Goal: Information Seeking & Learning: Understand process/instructions

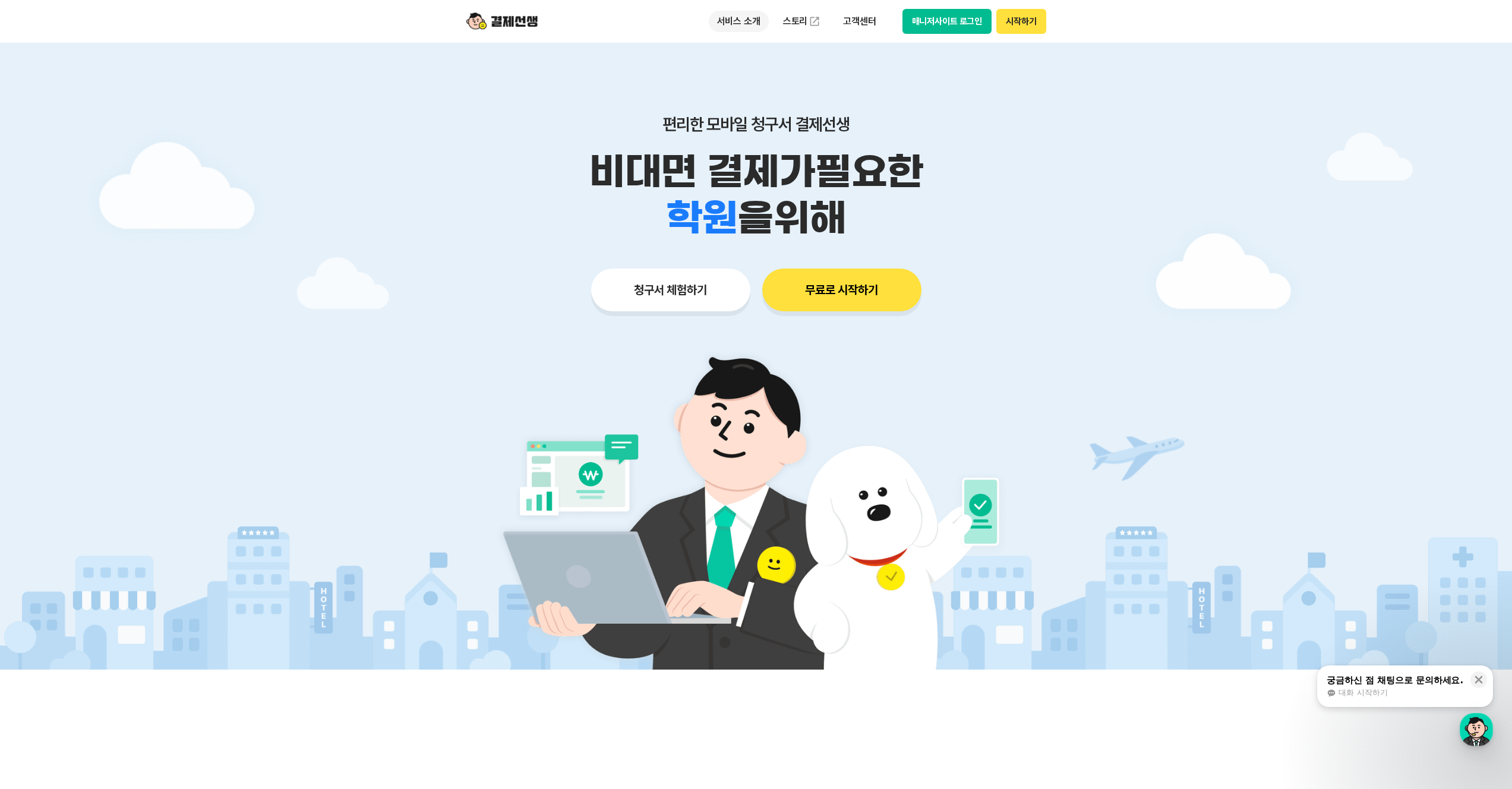
click at [745, 12] on p "서비스 소개" at bounding box center [739, 21] width 60 height 21
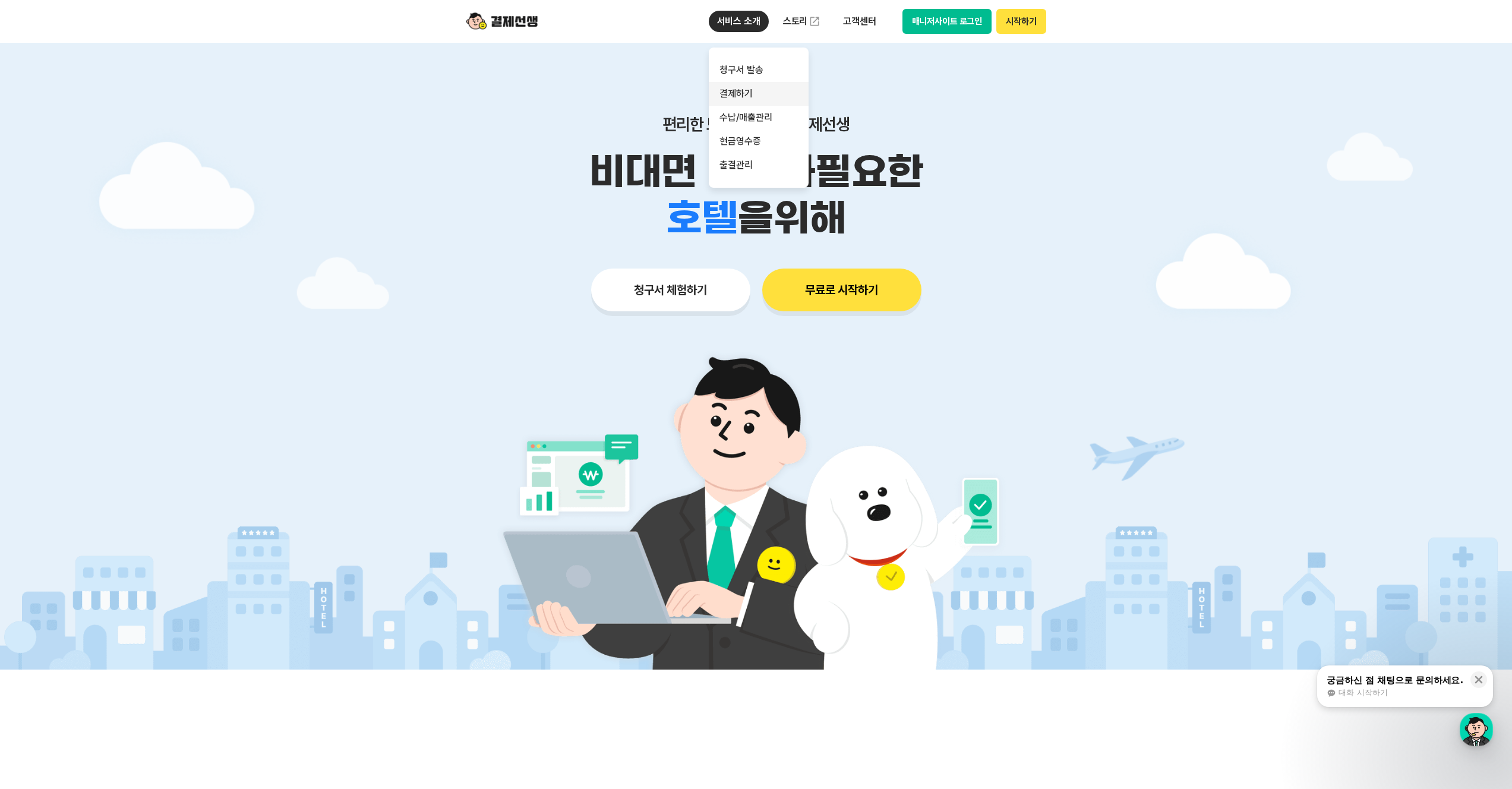
click at [758, 90] on link "결제하기" at bounding box center [759, 93] width 100 height 24
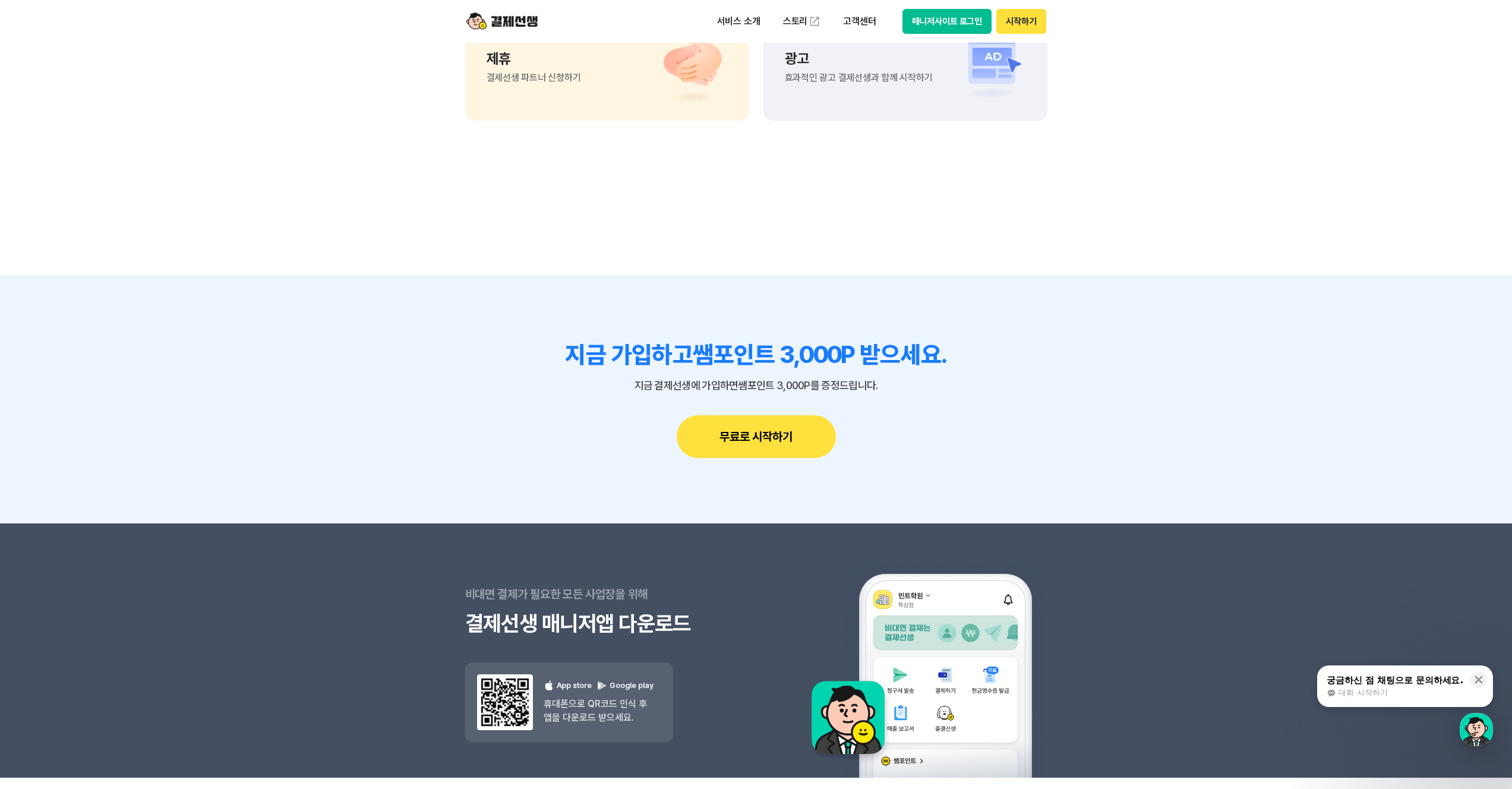
scroll to position [3682, 0]
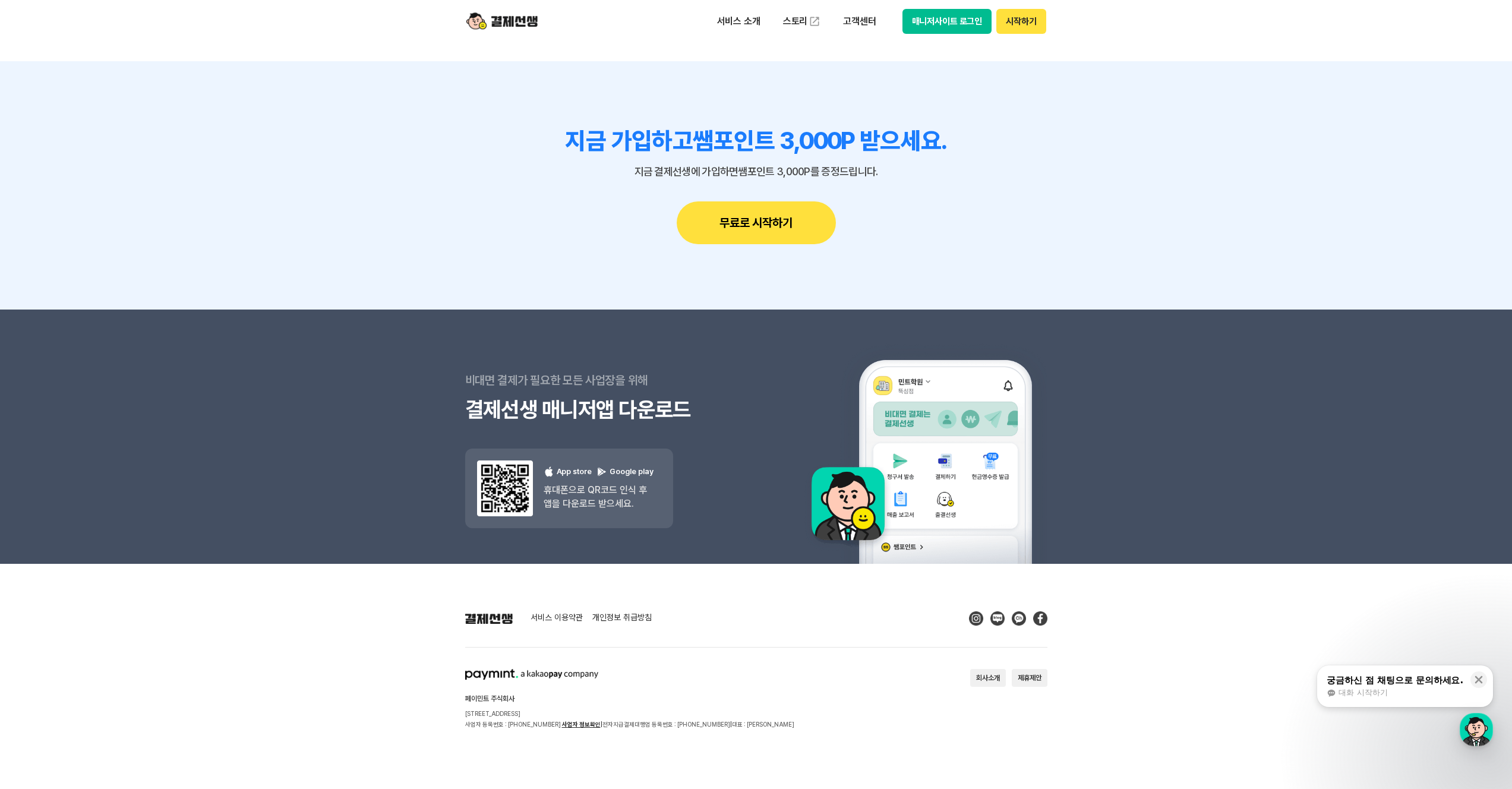
click at [564, 616] on link "서비스 이용약관" at bounding box center [557, 618] width 53 height 10
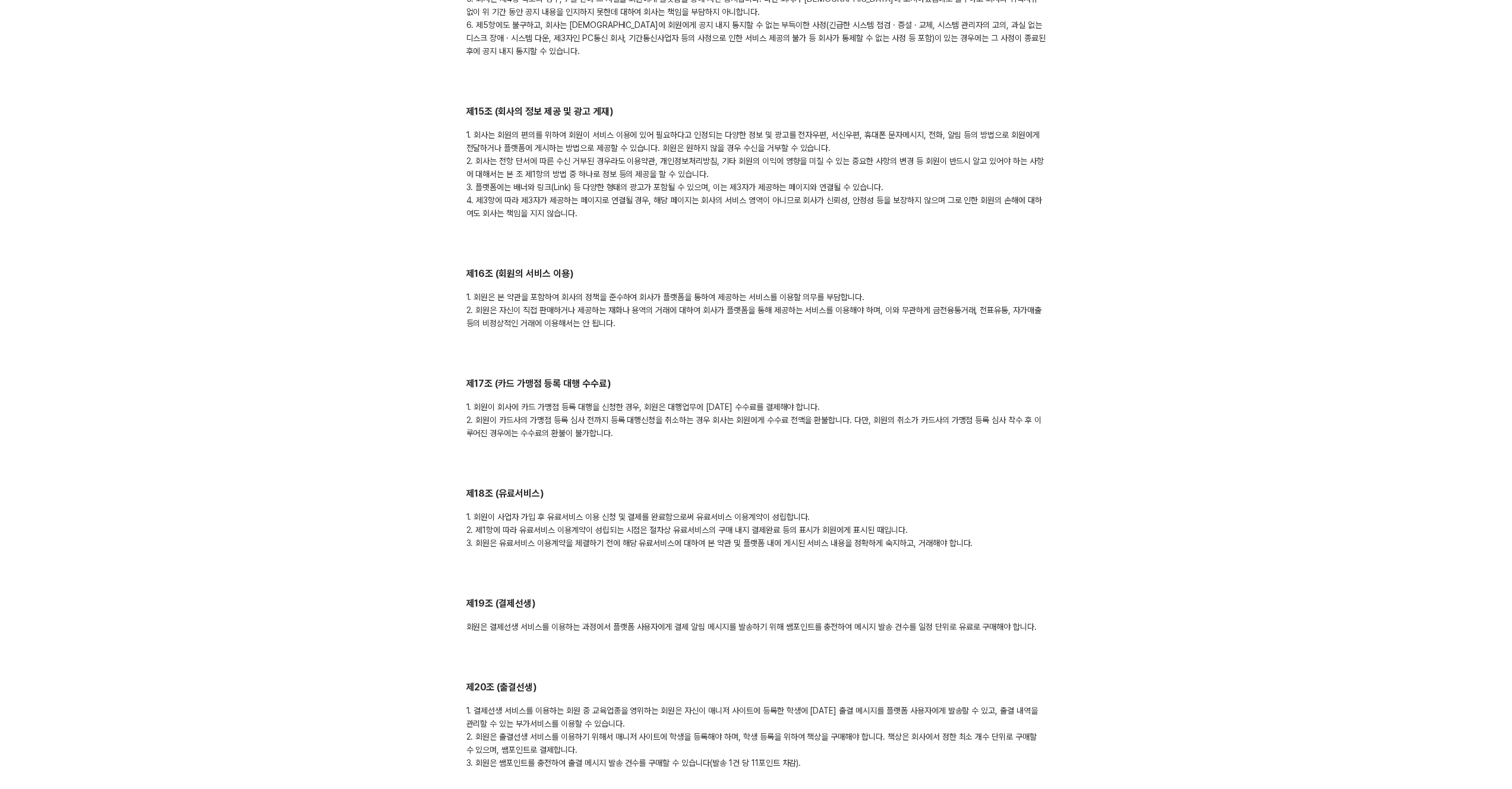
scroll to position [3214, 0]
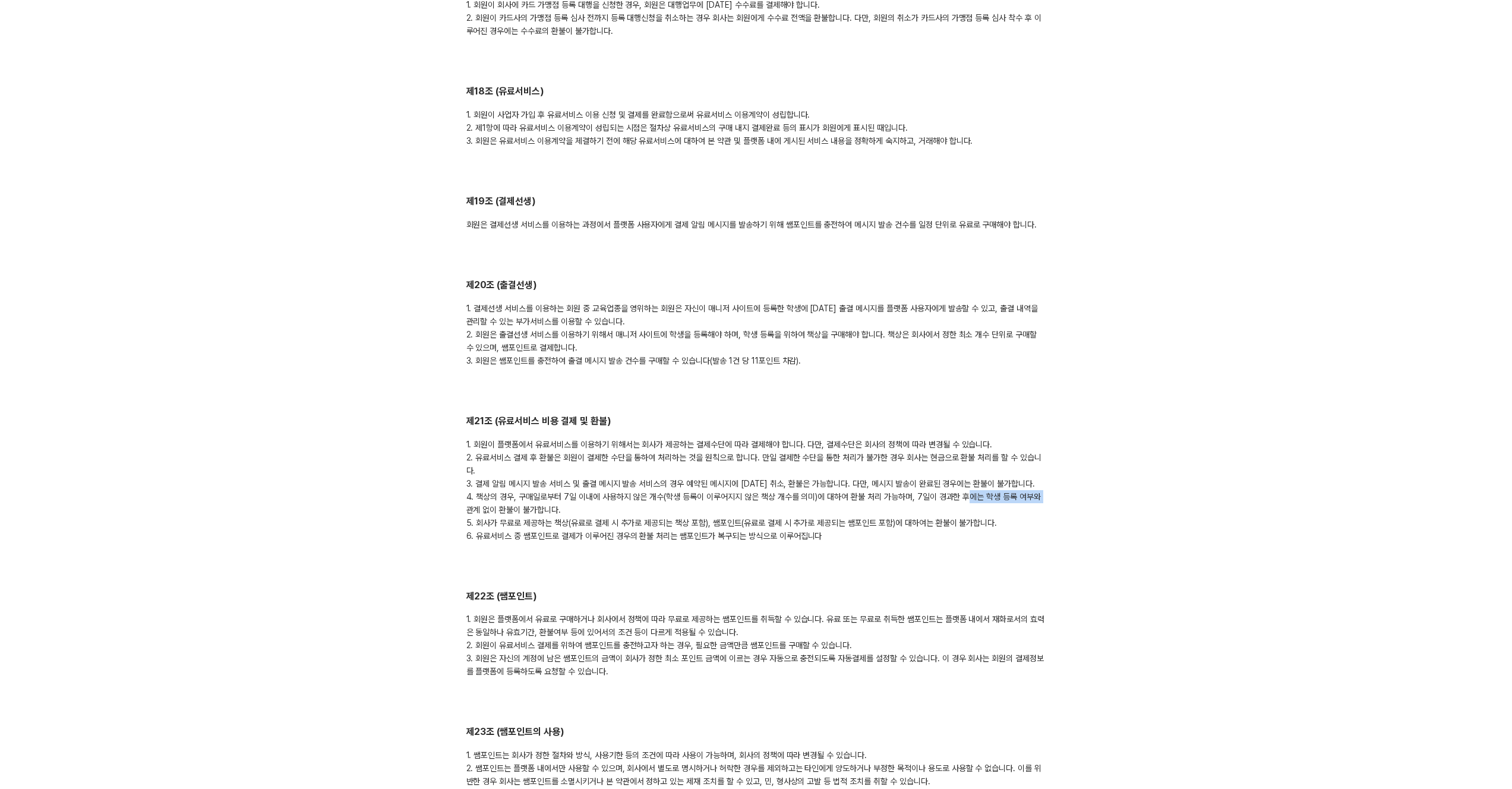
drag, startPoint x: 964, startPoint y: 470, endPoint x: 1038, endPoint y: 475, distance: 74.2
click at [1038, 475] on div "1. 회원이 플랫폼에서 유료서비스를 이용하기 위해서는 회사가 제공하는 결제수단에 따라 결제해야 합니다. 다만, 결제수단은 회사의 정책에 따라 …" at bounding box center [756, 490] width 580 height 104
click at [788, 516] on div "제1조 (목적) 본 약관은 페이민트 주식회사(이하 ‘회사’)가 온라인 플랫폼을 통하여 제공하는 서비스 및 관련 제반 서비스(이하 ‘서비스’라 …" at bounding box center [756, 188] width 580 height 6267
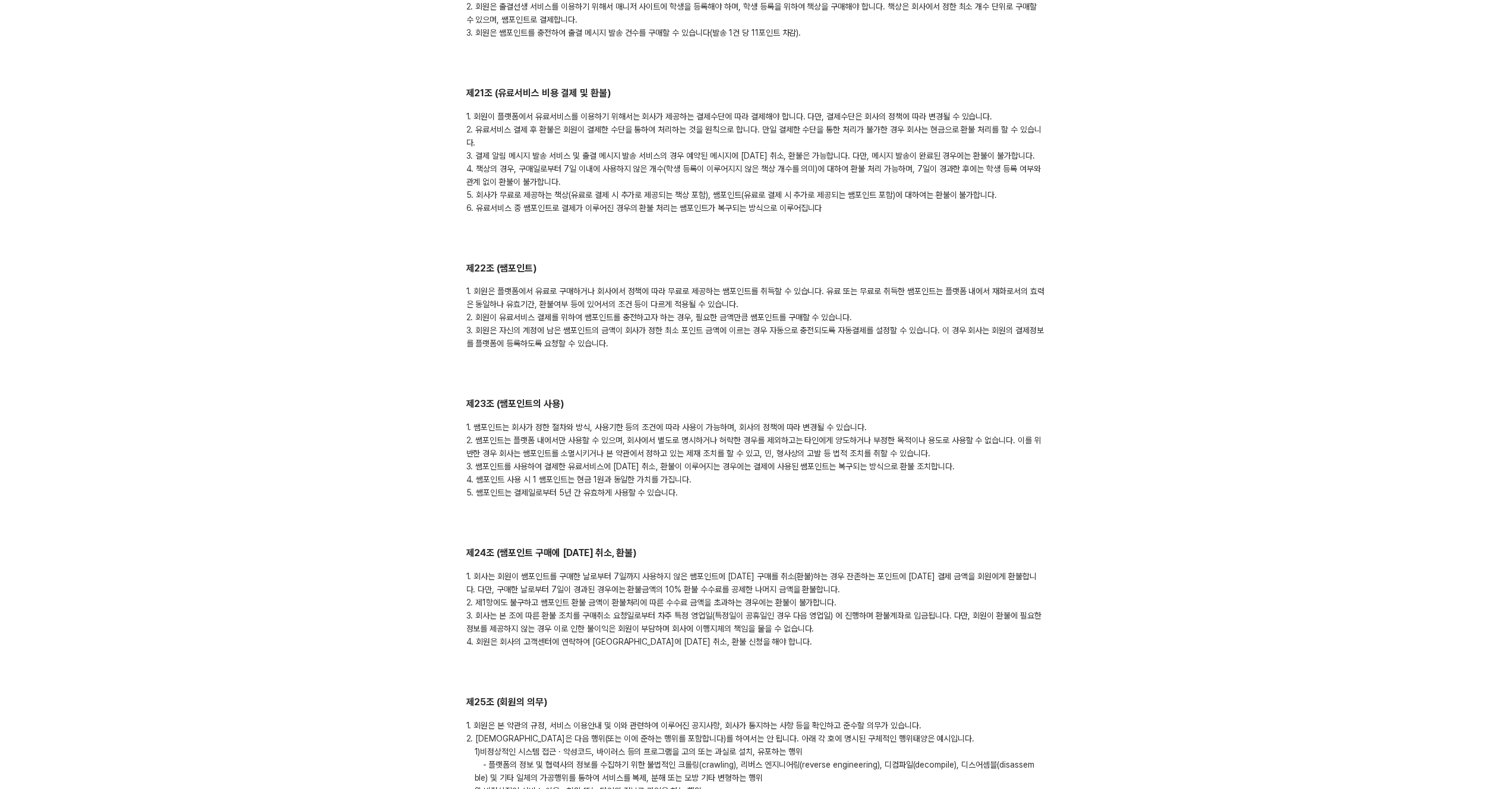
scroll to position [3553, 0]
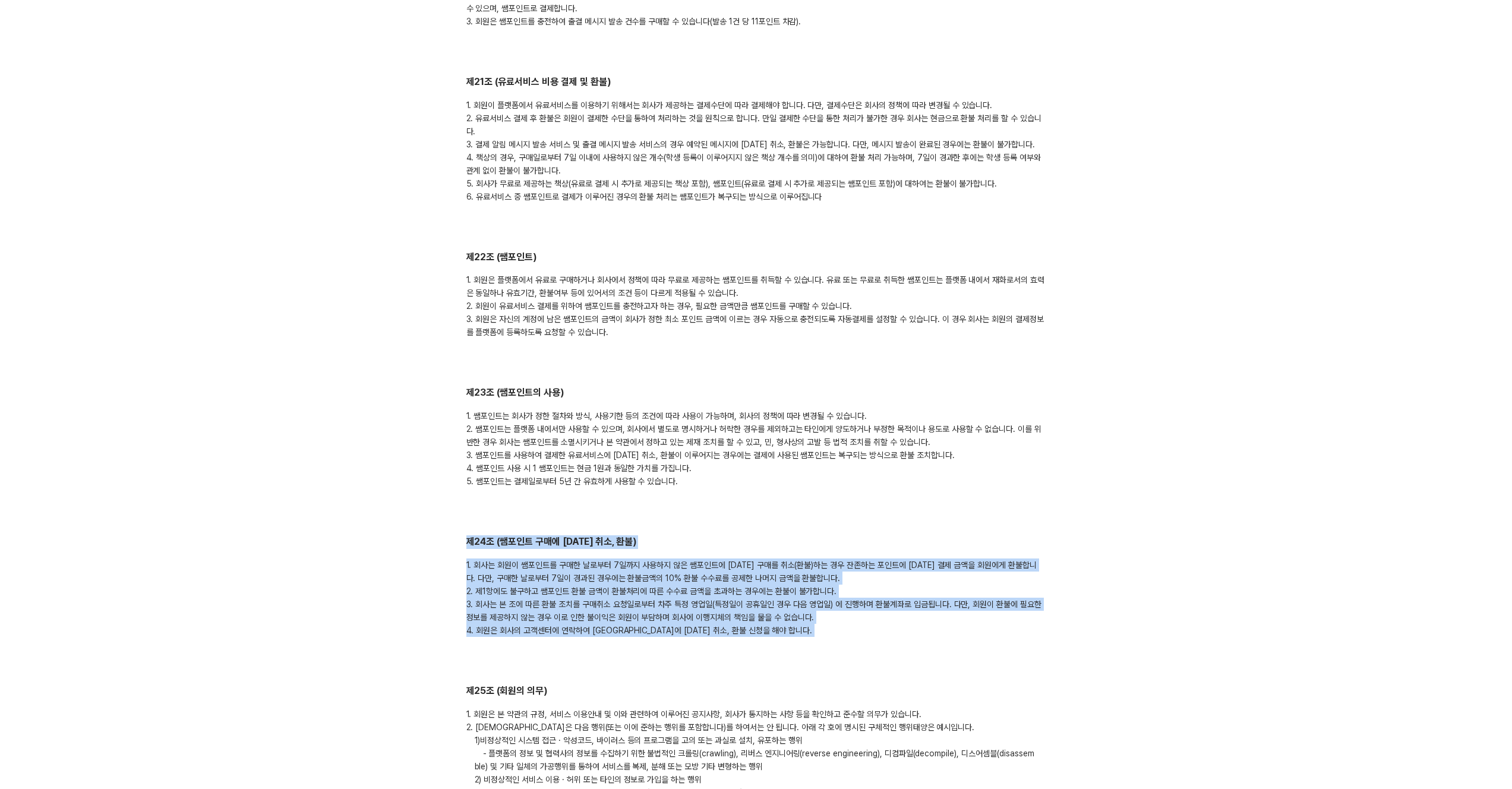
drag, startPoint x: 440, startPoint y: 512, endPoint x: 853, endPoint y: 639, distance: 432.1
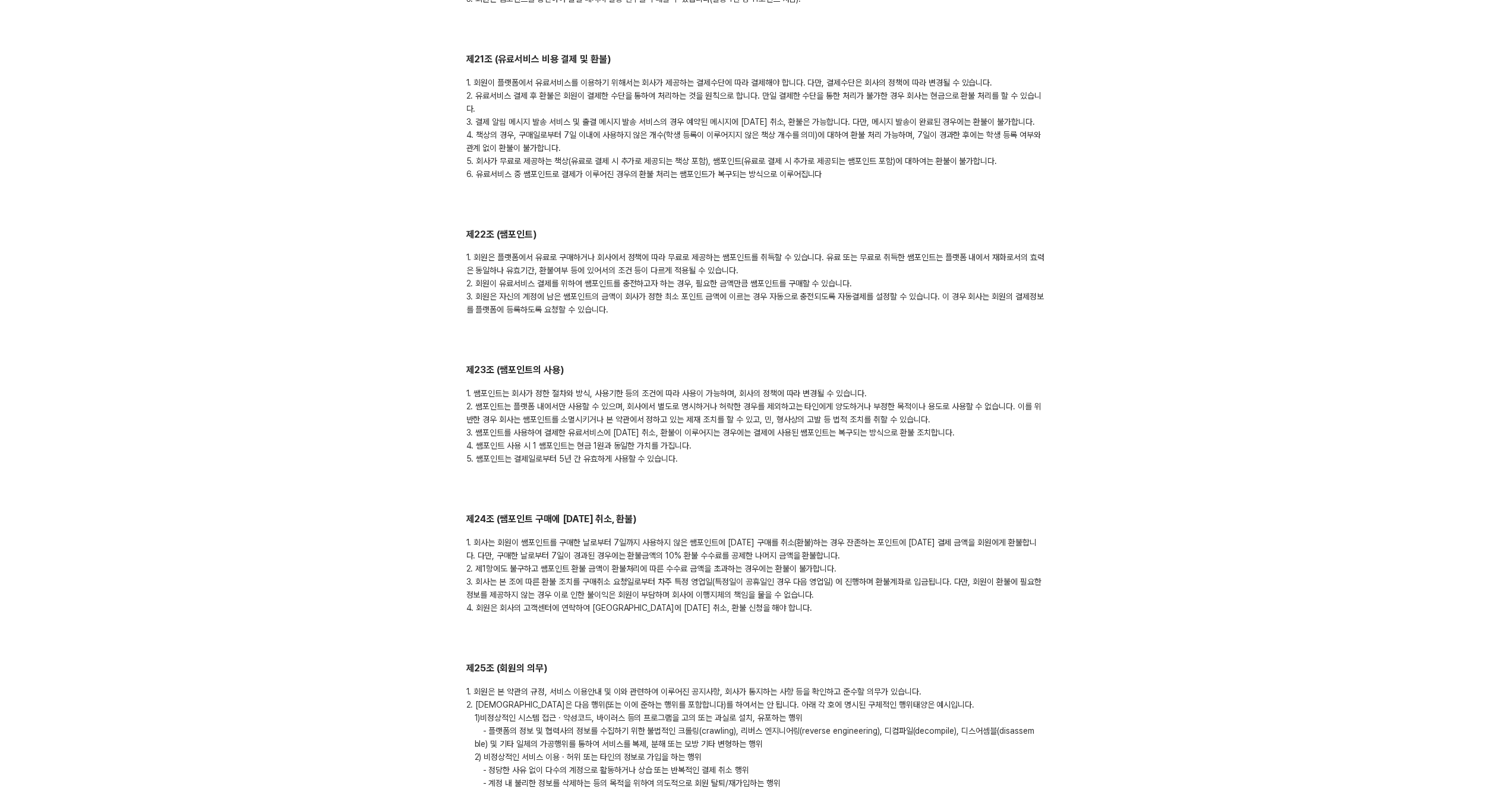
scroll to position [3554, 0]
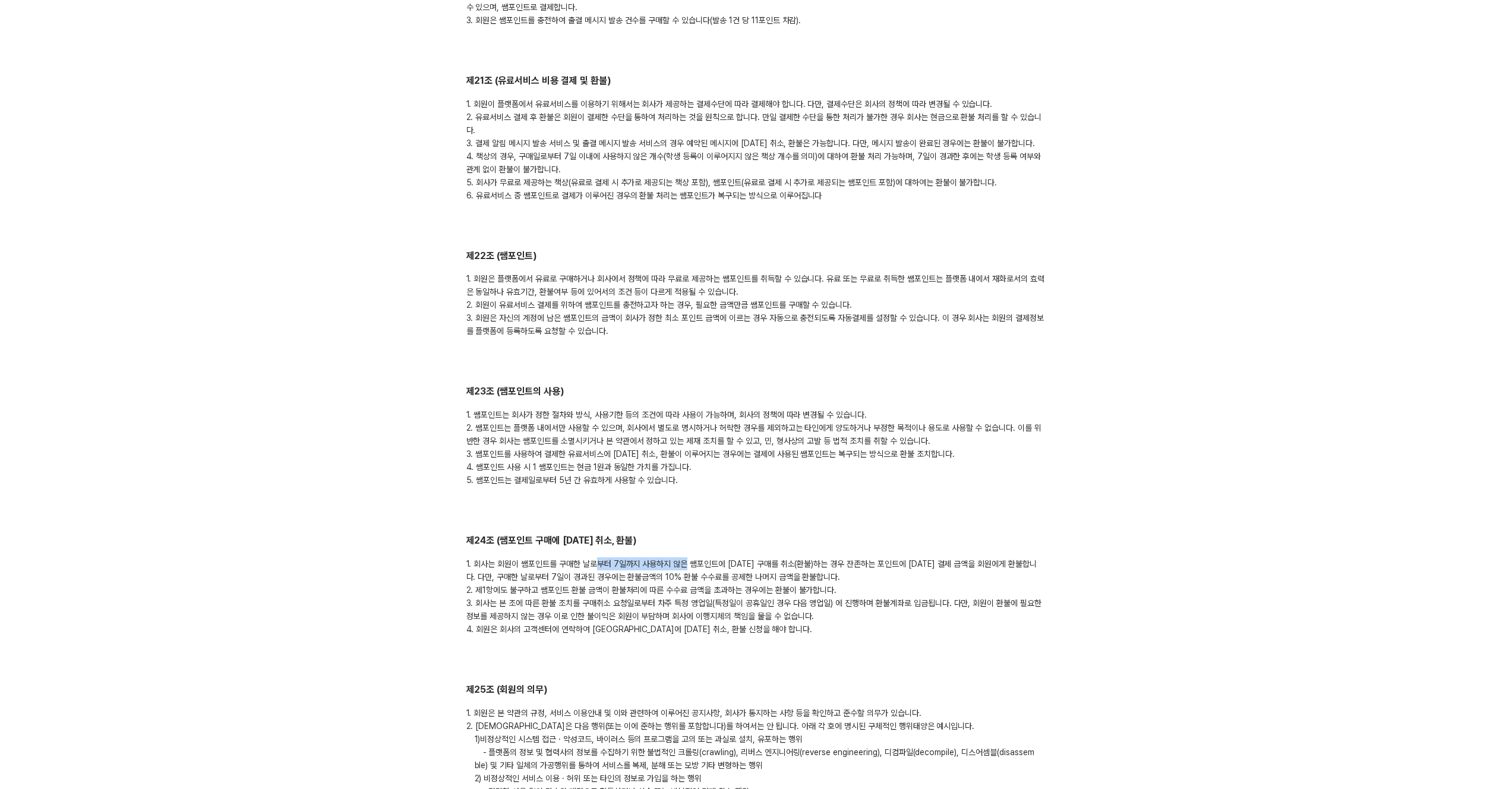
drag, startPoint x: 595, startPoint y: 539, endPoint x: 686, endPoint y: 533, distance: 91.2
click at [686, 557] on div "1. 회사는 회원이 쌤포인트를 구매한 날로부터 7일까지 사용하지 않은 쌤포인트에 대한 구매를 취소(환불)하는 경우 잔존하는 포인트에 대한 결제…" at bounding box center [756, 596] width 580 height 79
click at [678, 557] on div "1. 회사는 회원이 쌤포인트를 구매한 날로부터 7일까지 사용하지 않은 쌤포인트에 대한 구매를 취소(환불)하는 경우 잔존하는 포인트에 대한 결제…" at bounding box center [756, 596] width 580 height 79
drag, startPoint x: 625, startPoint y: 542, endPoint x: 726, endPoint y: 539, distance: 101.0
click at [726, 557] on div "1. 회사는 회원이 쌤포인트를 구매한 날로부터 7일까지 사용하지 않은 쌤포인트에 대한 구매를 취소(환불)하는 경우 잔존하는 포인트에 대한 결제…" at bounding box center [756, 596] width 580 height 79
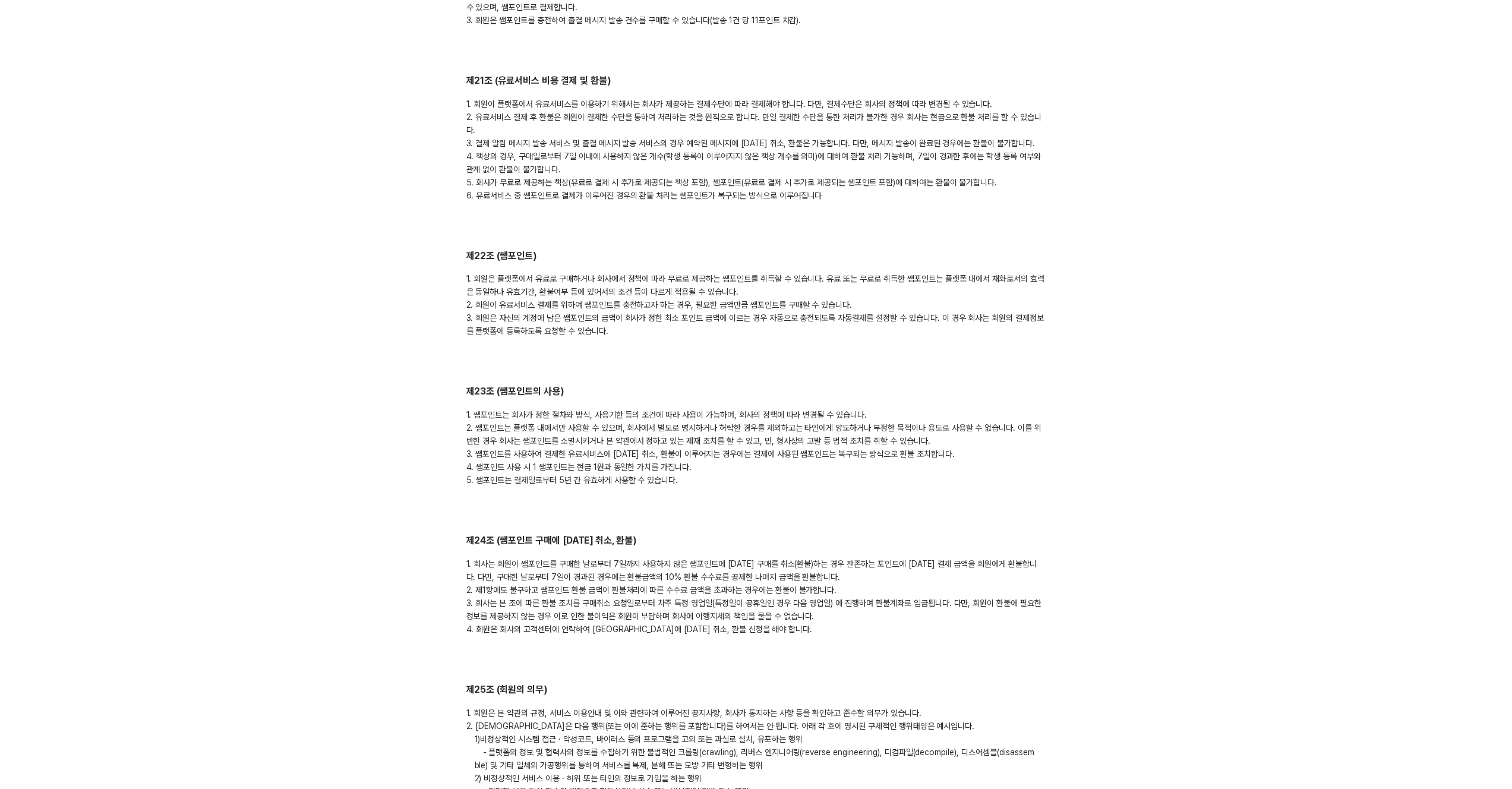
click at [752, 557] on div "1. 회사는 회원이 쌤포인트를 구매한 날로부터 7일까지 사용하지 않은 쌤포인트에 대한 구매를 취소(환불)하는 경우 잔존하는 포인트에 대한 결제…" at bounding box center [756, 596] width 580 height 79
drag, startPoint x: 612, startPoint y: 535, endPoint x: 623, endPoint y: 540, distance: 12.1
click at [630, 557] on div "1. 회사는 회원이 쌤포인트를 구매한 날로부터 7일까지 사용하지 않은 쌤포인트에 대한 구매를 취소(환불)하는 경우 잔존하는 포인트에 대한 결제…" at bounding box center [756, 596] width 580 height 79
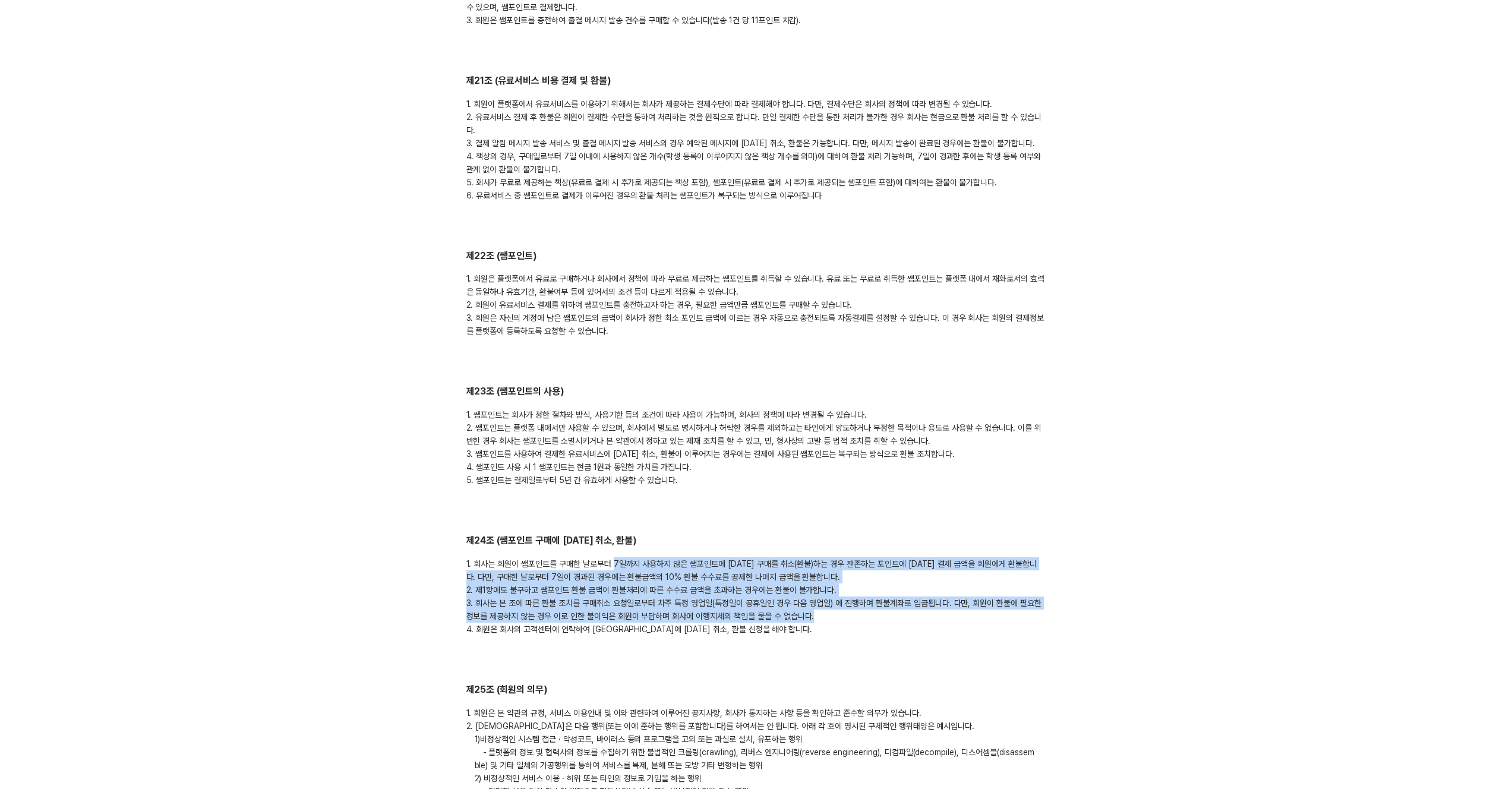
drag, startPoint x: 614, startPoint y: 541, endPoint x: 799, endPoint y: 585, distance: 190.2
click at [834, 589] on div "1. 회사는 회원이 쌤포인트를 구매한 날로부터 7일까지 사용하지 않은 쌤포인트에 대한 구매를 취소(환불)하는 경우 잔존하는 포인트에 대한 결제…" at bounding box center [756, 596] width 580 height 79
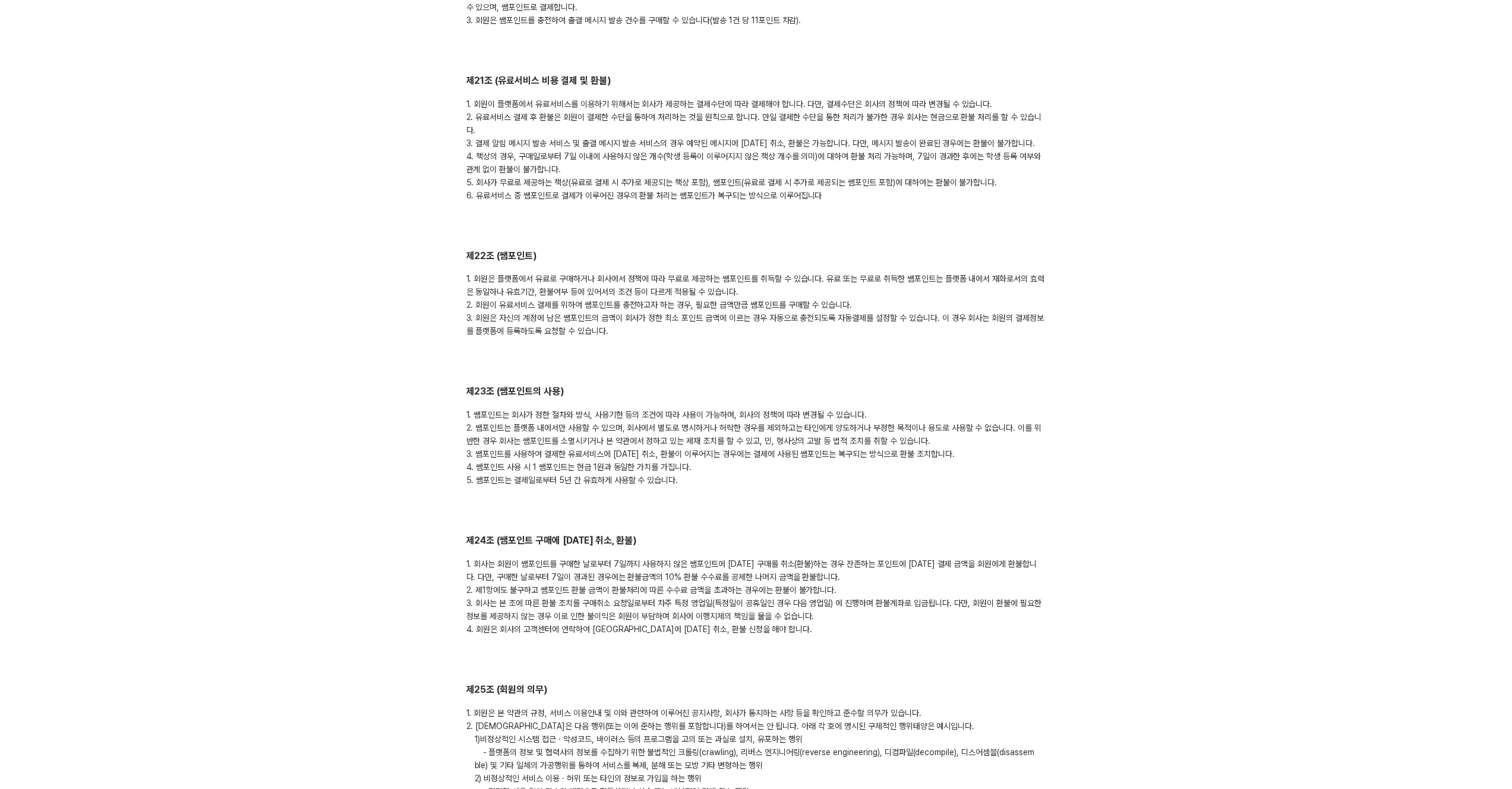
click at [789, 584] on div "1. 회사는 회원이 쌤포인트를 구매한 날로부터 7일까지 사용하지 않은 쌤포인트에 대한 구매를 취소(환불)하는 경우 잔존하는 포인트에 대한 결제…" at bounding box center [756, 596] width 580 height 79
drag, startPoint x: 559, startPoint y: 539, endPoint x: 677, endPoint y: 539, distance: 118.0
click at [677, 557] on div "1. 회사는 회원이 쌤포인트를 구매한 날로부터 7일까지 사용하지 않은 쌤포인트에 대한 구매를 취소(환불)하는 경우 잔존하는 포인트에 대한 결제…" at bounding box center [756, 596] width 580 height 79
drag, startPoint x: 584, startPoint y: 537, endPoint x: 942, endPoint y: 550, distance: 358.2
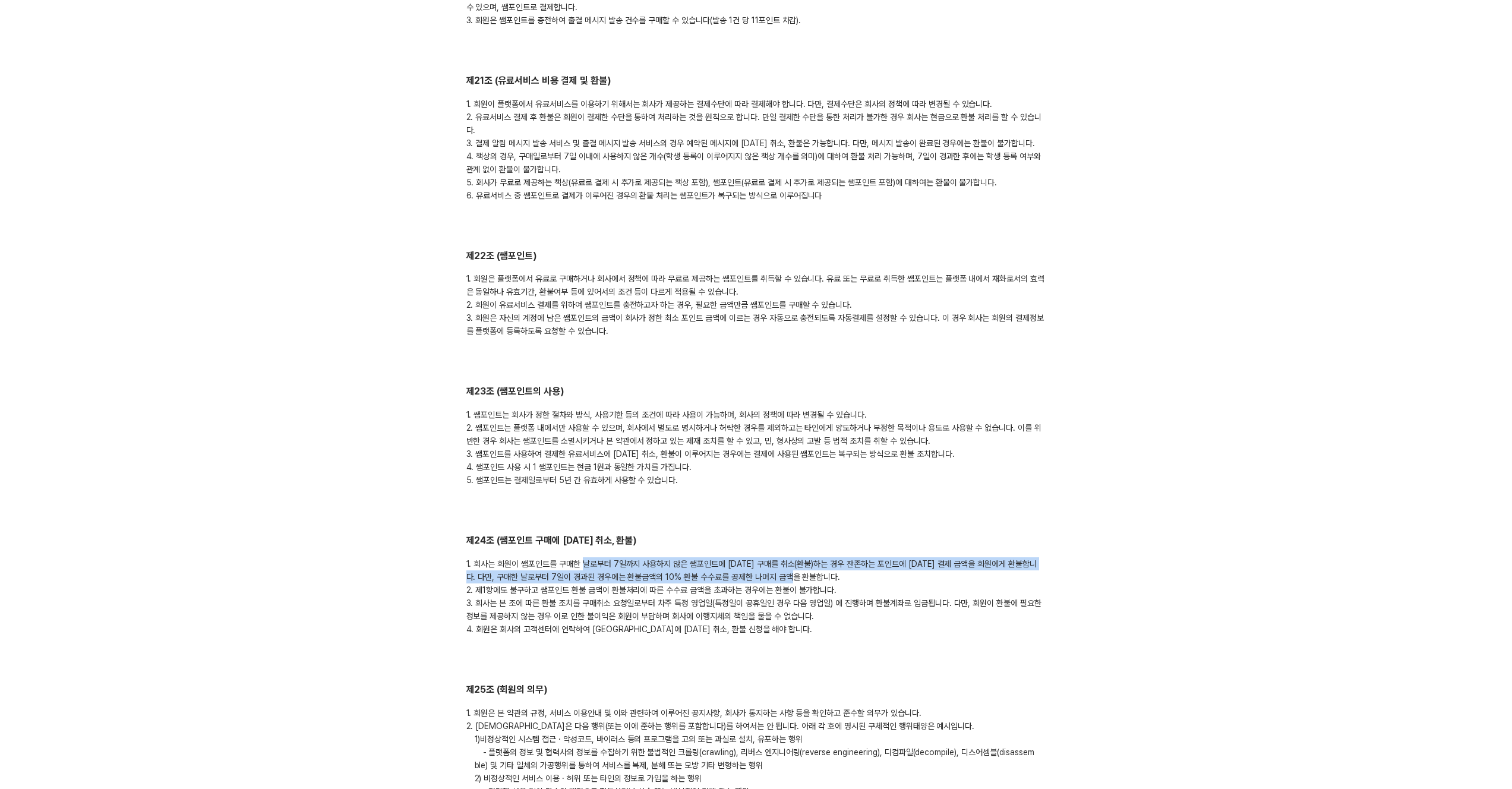
click at [897, 557] on div "1. 회사는 회원이 쌤포인트를 구매한 날로부터 7일까지 사용하지 않은 쌤포인트에 대한 구매를 취소(환불)하는 경우 잔존하는 포인트에 대한 결제…" at bounding box center [756, 596] width 580 height 79
click at [950, 557] on div "1. 회사는 회원이 쌤포인트를 구매한 날로부터 7일까지 사용하지 않은 쌤포인트에 대한 구매를 취소(환불)하는 경우 잔존하는 포인트에 대한 결제…" at bounding box center [756, 596] width 580 height 79
drag, startPoint x: 690, startPoint y: 535, endPoint x: 745, endPoint y: 537, distance: 55.0
click at [745, 557] on div "1. 회사는 회원이 쌤포인트를 구매한 날로부터 7일까지 사용하지 않은 쌤포인트에 대한 구매를 취소(환불)하는 경우 잔존하는 포인트에 대한 결제…" at bounding box center [756, 596] width 580 height 79
click at [654, 557] on div "1. 회사는 회원이 쌤포인트를 구매한 날로부터 7일까지 사용하지 않은 쌤포인트에 대한 구매를 취소(환불)하는 경우 잔존하는 포인트에 대한 결제…" at bounding box center [756, 596] width 580 height 79
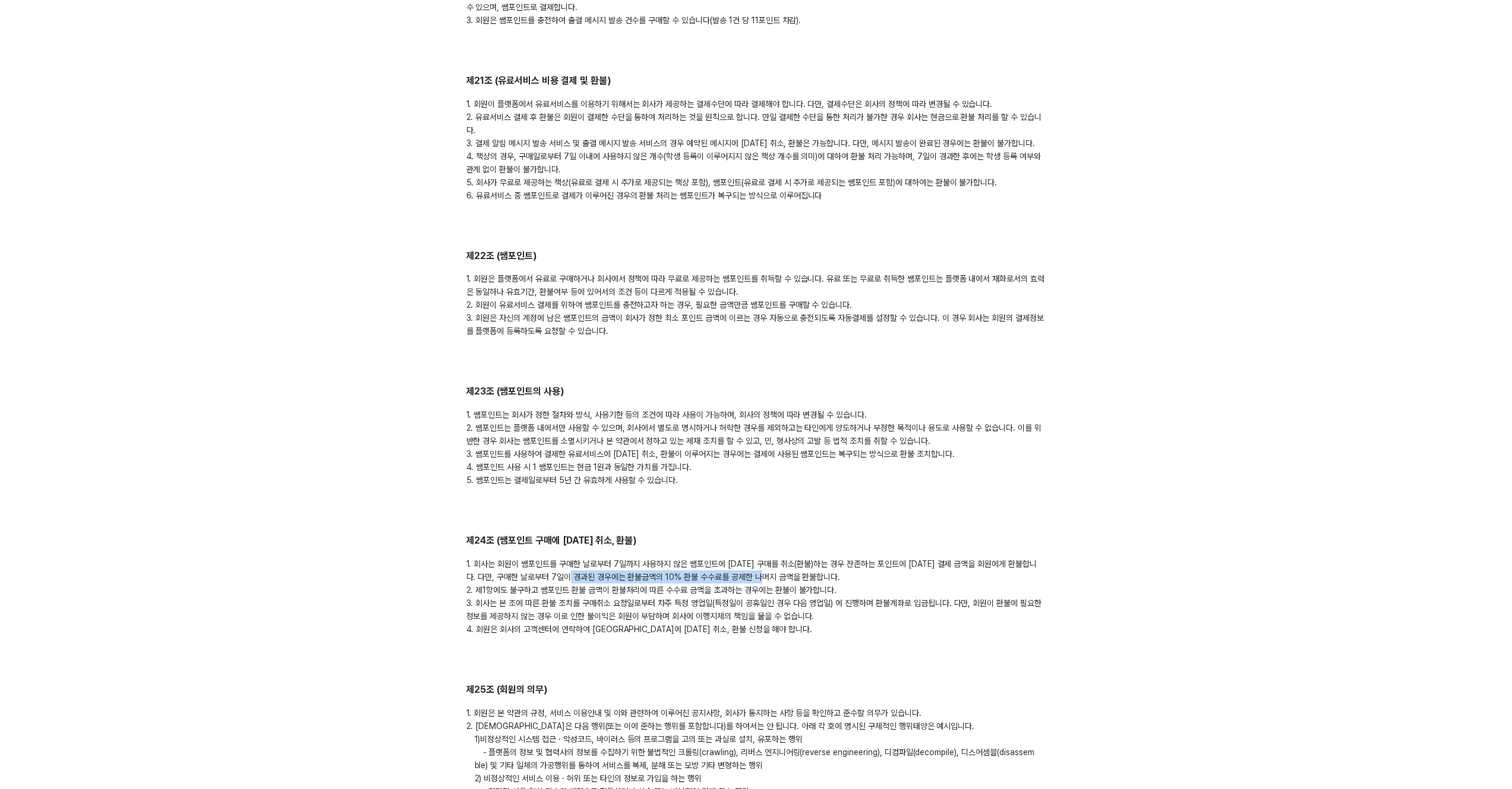
drag, startPoint x: 584, startPoint y: 552, endPoint x: 781, endPoint y: 549, distance: 197.0
click at [779, 557] on div "1. 회사는 회원이 쌤포인트를 구매한 날로부터 7일까지 사용하지 않은 쌤포인트에 대한 구매를 취소(환불)하는 경우 잔존하는 포인트에 대한 결제…" at bounding box center [756, 596] width 580 height 79
drag, startPoint x: 845, startPoint y: 552, endPoint x: 855, endPoint y: 551, distance: 10.0
click at [845, 557] on div "1. 회사는 회원이 쌤포인트를 구매한 날로부터 7일까지 사용하지 않은 쌤포인트에 대한 구매를 취소(환불)하는 경우 잔존하는 포인트에 대한 결제…" at bounding box center [756, 596] width 580 height 79
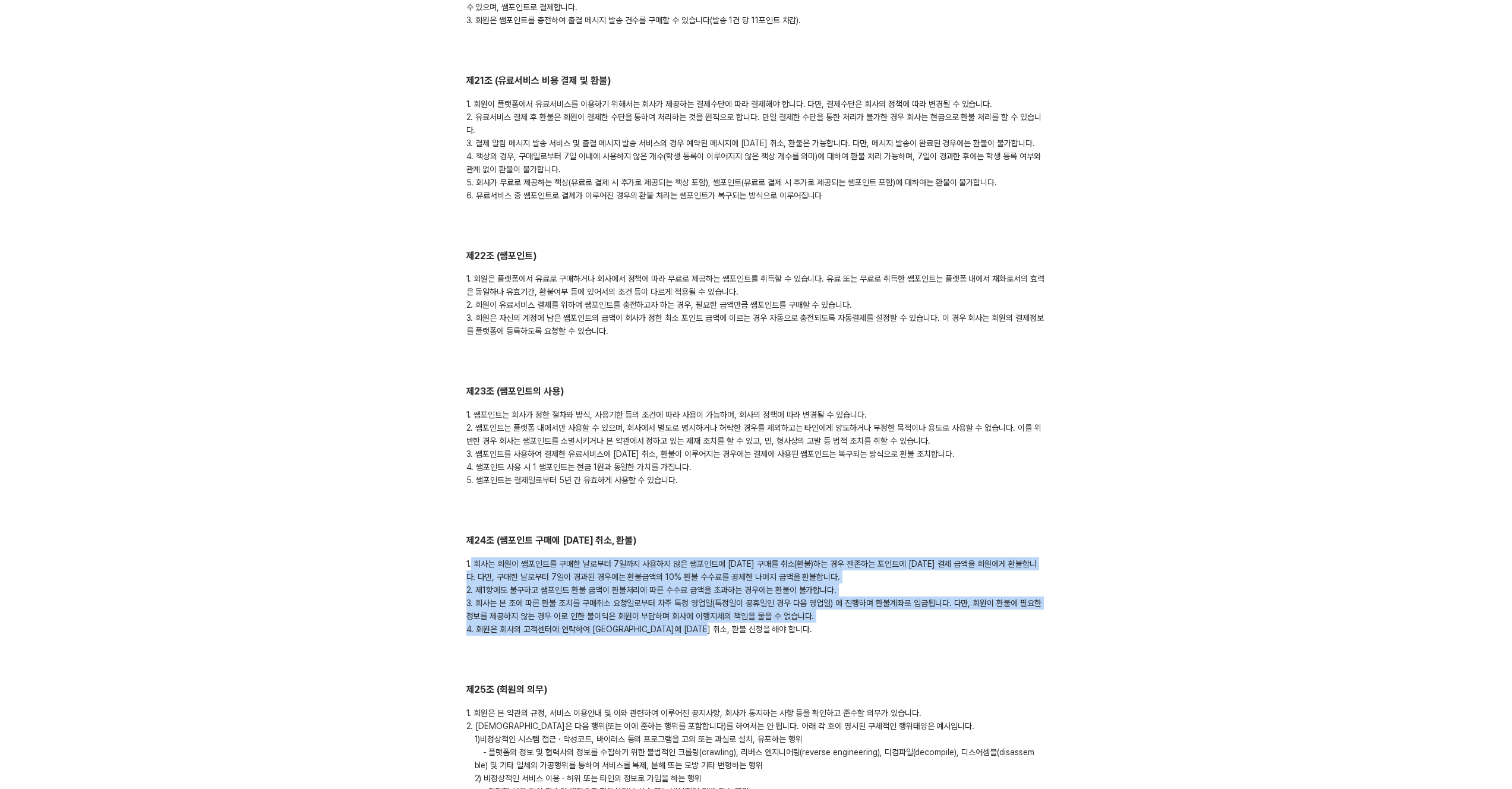
drag, startPoint x: 732, startPoint y: 610, endPoint x: 471, endPoint y: 538, distance: 270.7
click at [471, 557] on div "1. 회사는 회원이 쌤포인트를 구매한 날로부터 7일까지 사용하지 않은 쌤포인트에 대한 구매를 취소(환불)하는 경우 잔존하는 포인트에 대한 결제…" at bounding box center [756, 596] width 580 height 79
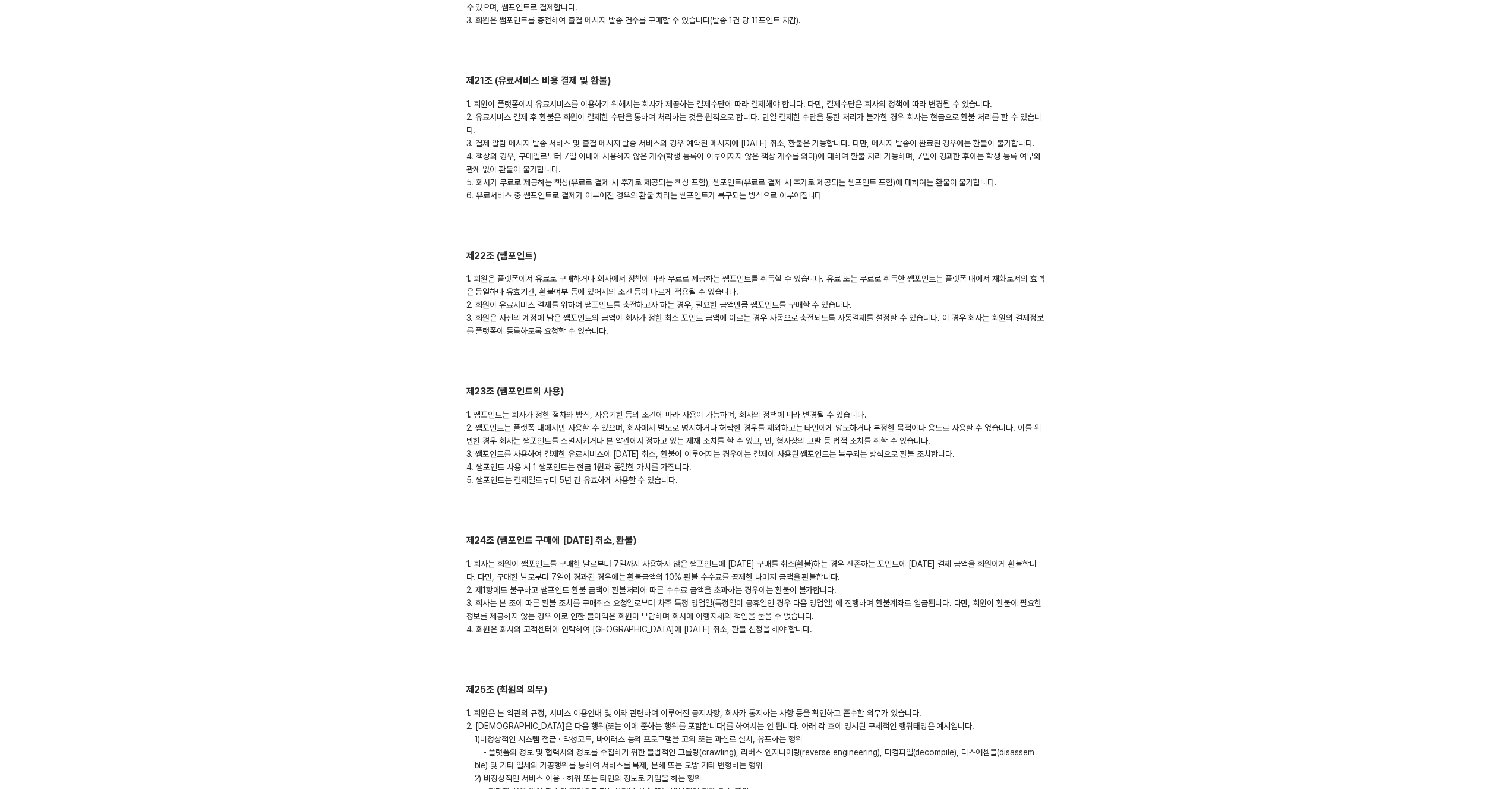
click at [471, 557] on div "1. 회사는 회원이 쌤포인트를 구매한 날로부터 7일까지 사용하지 않은 쌤포인트에 대한 구매를 취소(환불)하는 경우 잔존하는 포인트에 대한 결제…" at bounding box center [756, 596] width 580 height 79
click at [468, 557] on div "1. 회사는 회원이 쌤포인트를 구매한 날로부터 7일까지 사용하지 않은 쌤포인트에 대한 구매를 취소(환불)하는 경우 잔존하는 포인트에 대한 결제…" at bounding box center [756, 596] width 580 height 79
click at [676, 572] on div "1. 회사는 회원이 쌤포인트를 구매한 날로부터 7일까지 사용하지 않은 쌤포인트에 대한 구매를 취소(환불)하는 경우 잔존하는 포인트에 대한 결제…" at bounding box center [756, 596] width 580 height 79
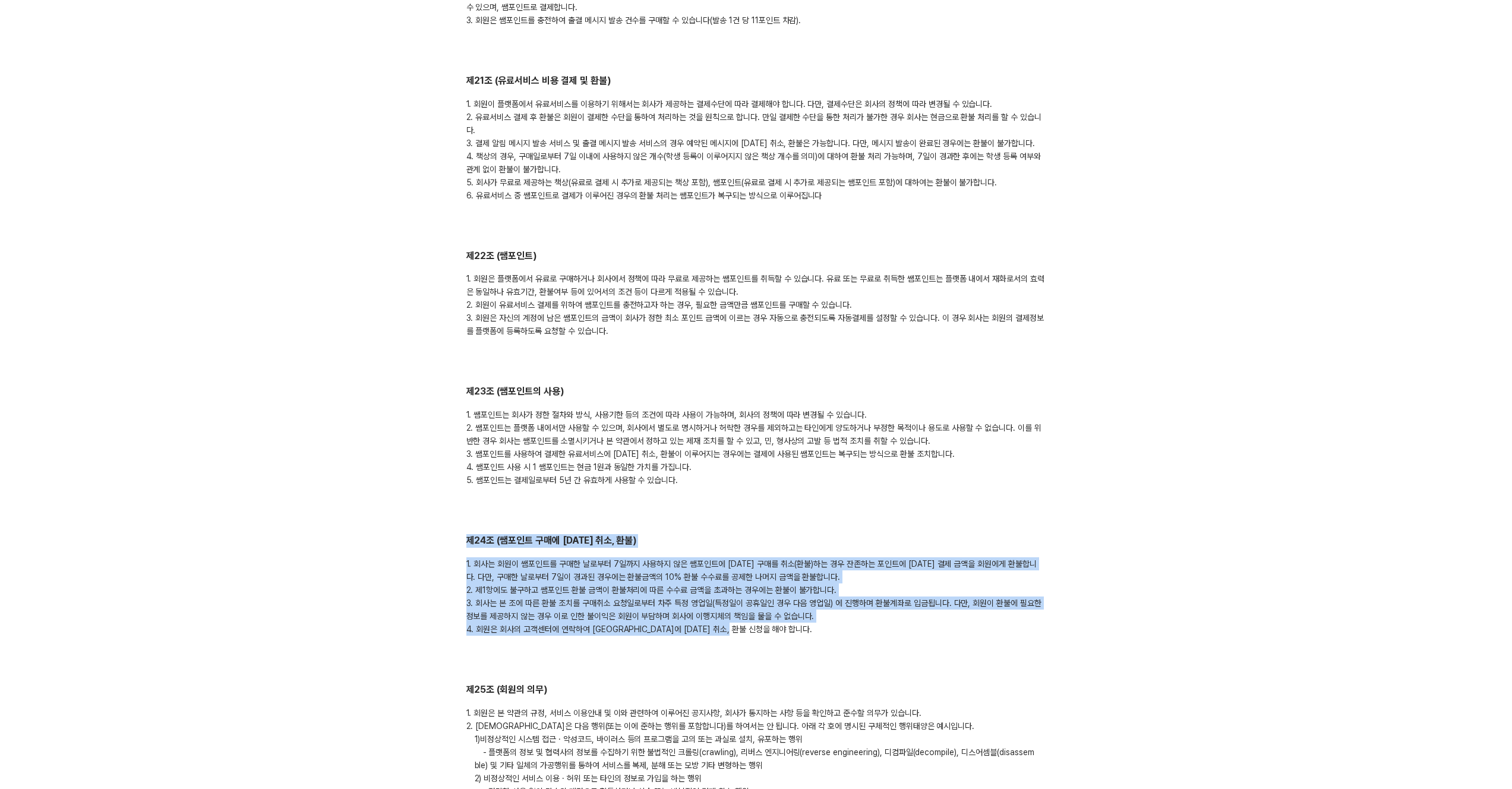
drag, startPoint x: 762, startPoint y: 600, endPoint x: 301, endPoint y: 474, distance: 477.9
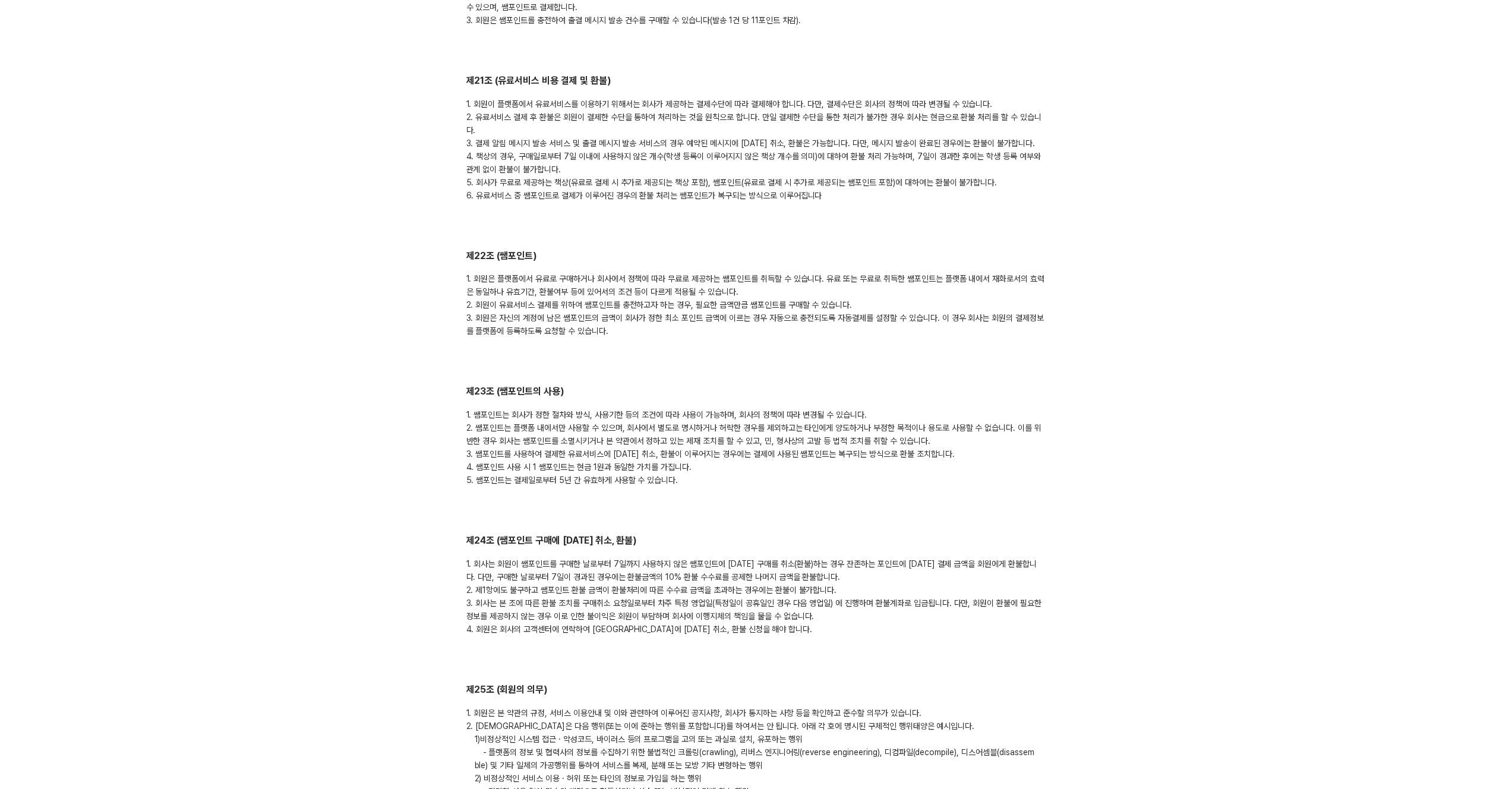
click at [615, 568] on div "1. 회사는 회원이 쌤포인트를 구매한 날로부터 7일까지 사용하지 않은 쌤포인트에 대한 구매를 취소(환불)하는 경우 잔존하는 포인트에 대한 결제…" at bounding box center [756, 596] width 580 height 79
